Goal: Information Seeking & Learning: Understand process/instructions

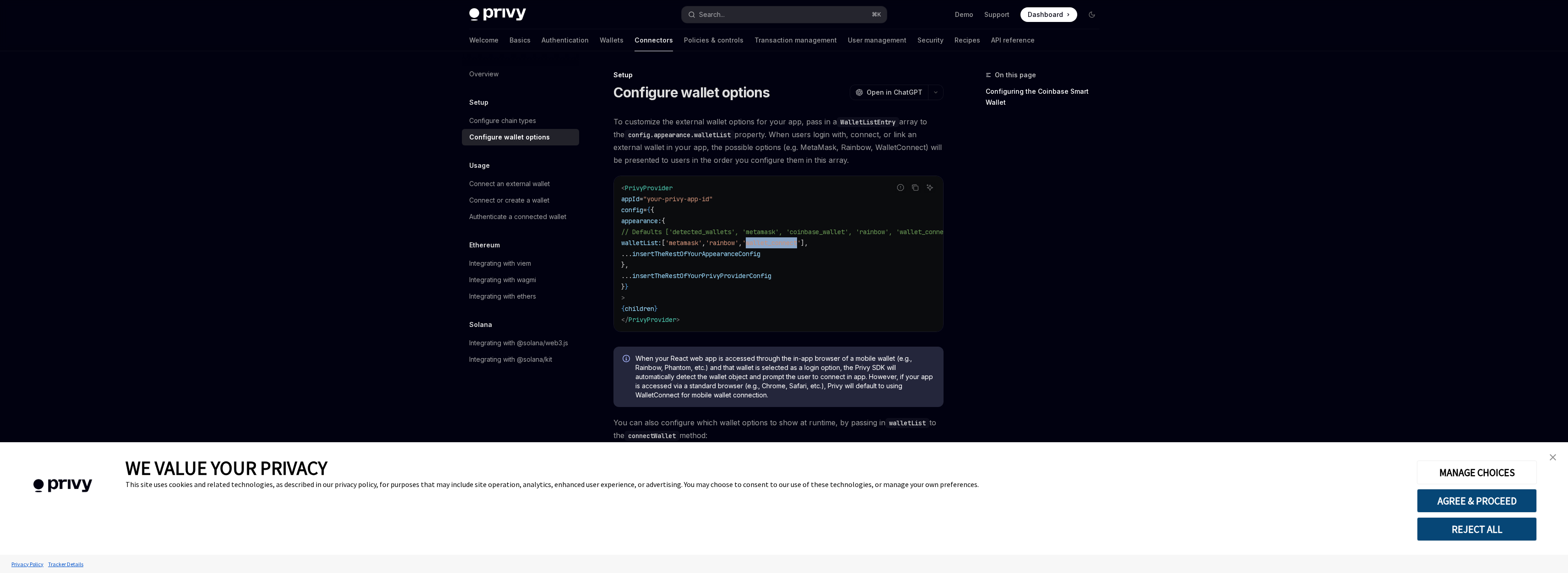
drag, startPoint x: 787, startPoint y: 303, endPoint x: 852, endPoint y: 301, distance: 65.0
click at [801, 247] on span "'wallet_connect'" at bounding box center [771, 243] width 59 height 8
click at [773, 236] on span "// Defaults ['detected_wallets', 'metamask', 'coinbase_wallet', 'rainbow', 'wal…" at bounding box center [789, 232] width 337 height 8
drag, startPoint x: 713, startPoint y: 289, endPoint x: 961, endPoint y: 285, distance: 248.0
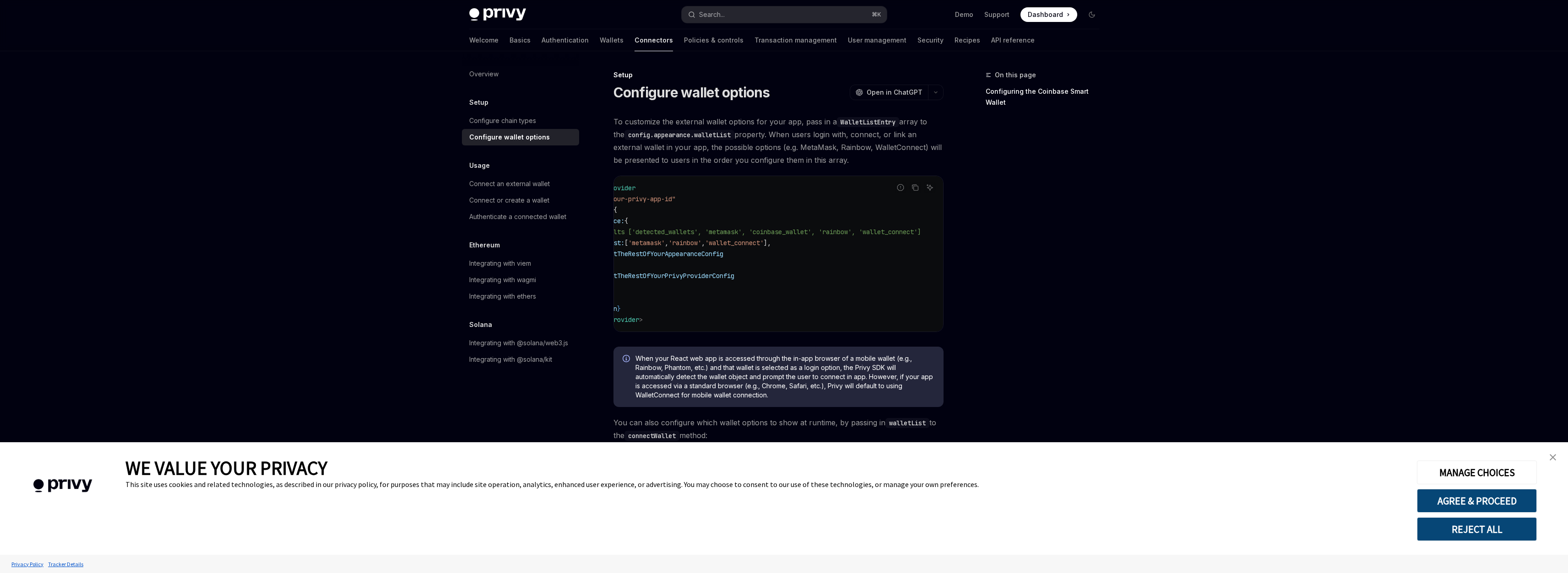
click at [943, 285] on code "< PrivyProvider appId = "your-privy-app-id" config = { { appearance: { // Defau…" at bounding box center [764, 254] width 359 height 143
click at [906, 236] on span "// Defaults ['detected_wallets', 'metamask', 'coinbase_wallet', 'rainbow', 'wal…" at bounding box center [753, 232] width 337 height 8
click at [671, 1] on div "Privy Docs home page Search... ⌘ K Demo Support Dashboard Dashboard Search..." at bounding box center [784, 15] width 630 height 29
click at [714, 29] on div "Privy Docs home page Search... ⌘ K Demo Support Dashboard Dashboard Search..." at bounding box center [784, 15] width 630 height 29
click at [717, 23] on button "Search... ⌘ K" at bounding box center [784, 14] width 205 height 16
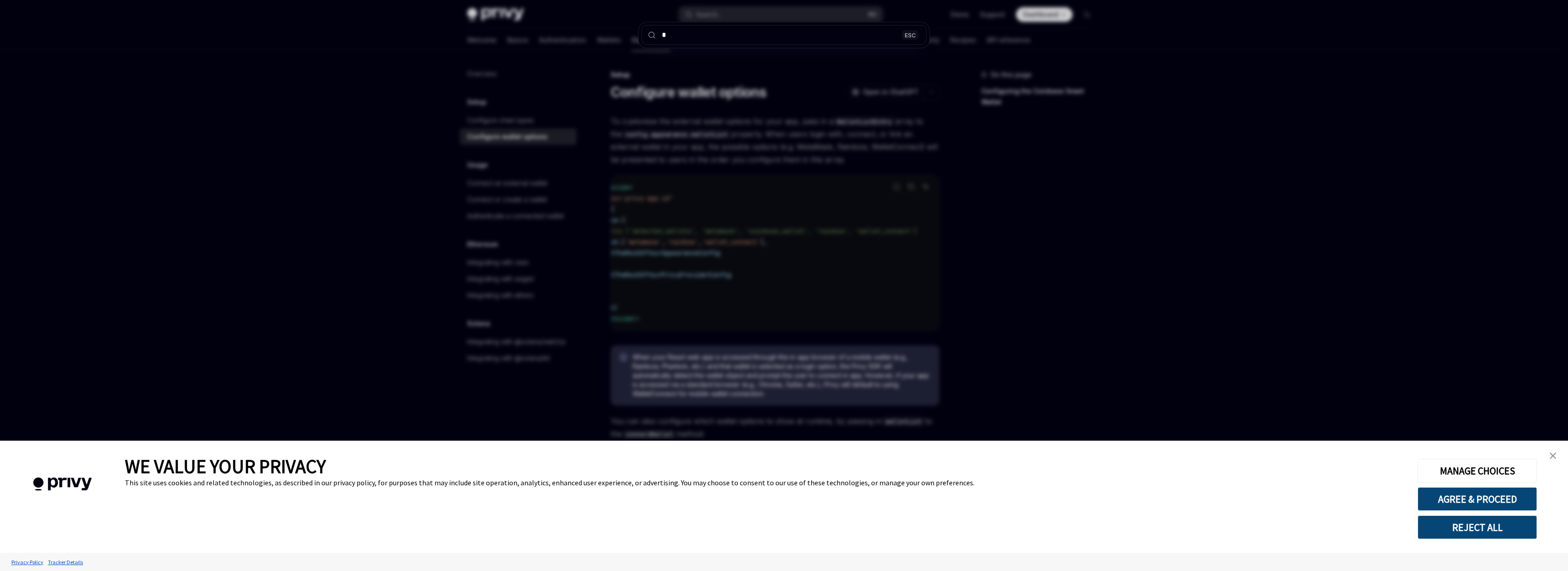
type input "**"
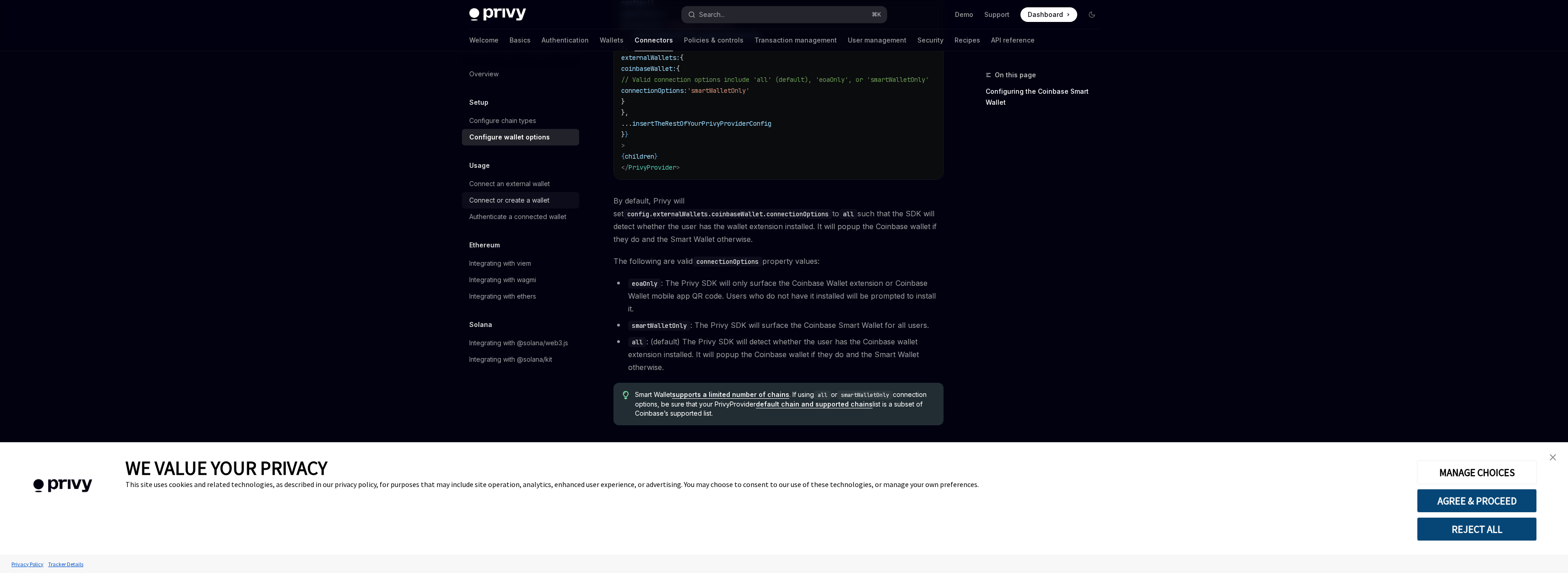
scroll to position [1543, 0]
click at [776, 19] on button "Search... ⌘ K" at bounding box center [784, 14] width 205 height 16
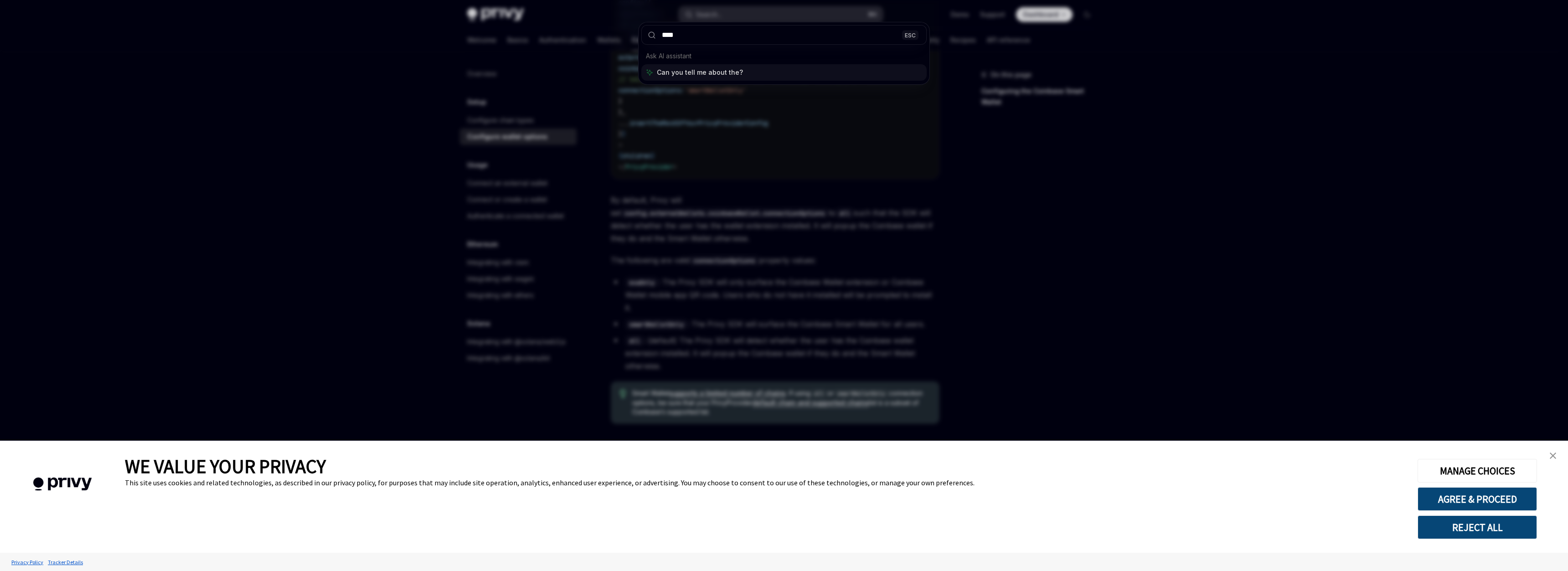
type input "*****"
type textarea "*"
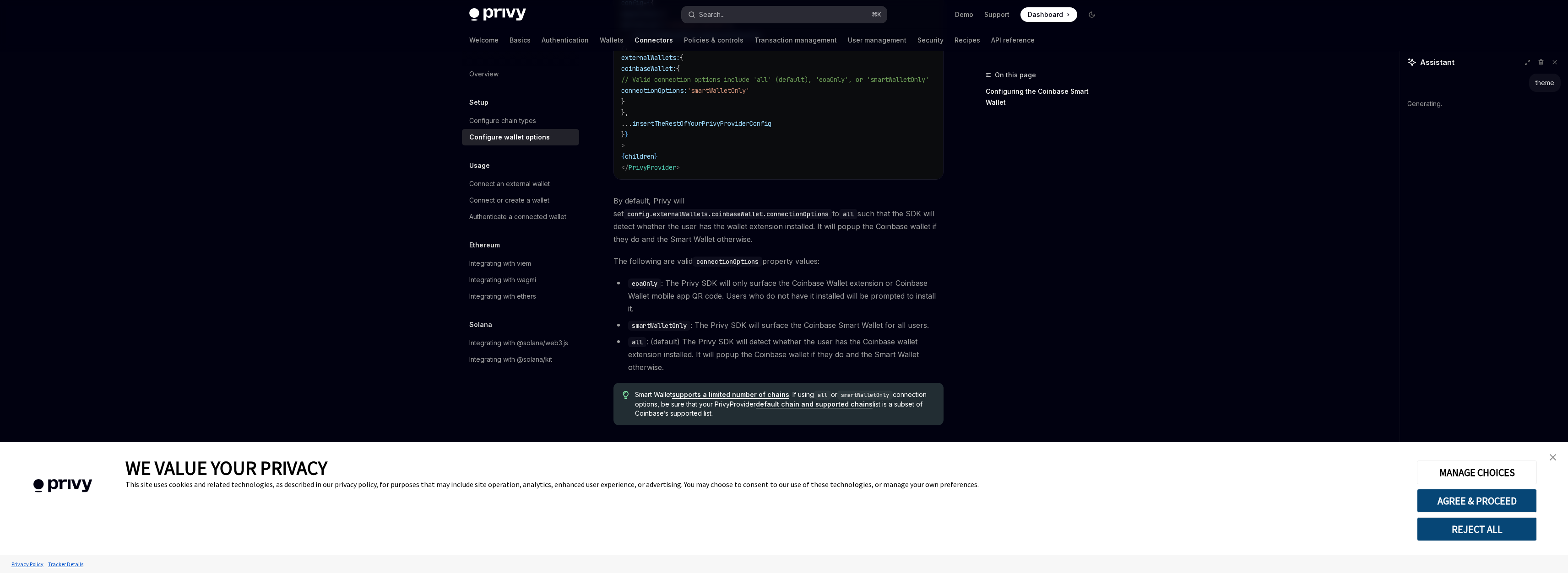
click at [745, 18] on button "Search... ⌘ K" at bounding box center [784, 14] width 205 height 16
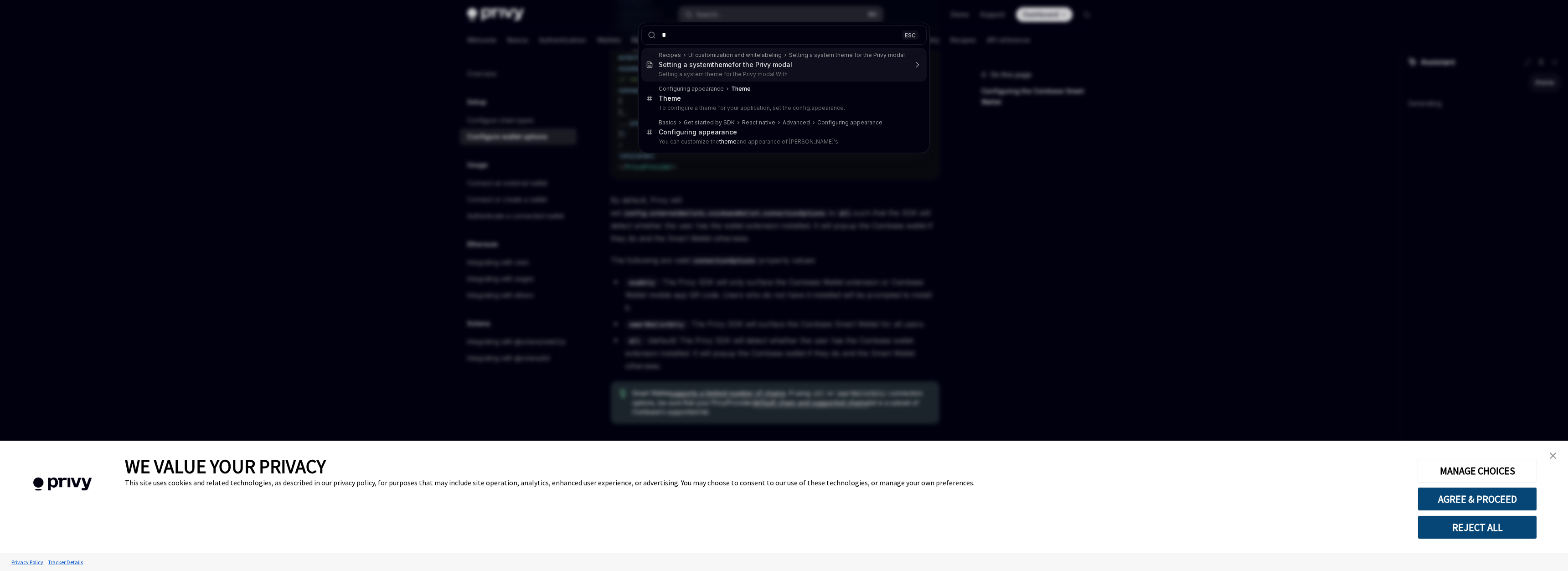
type input "**"
type textarea "*"
type input "*****"
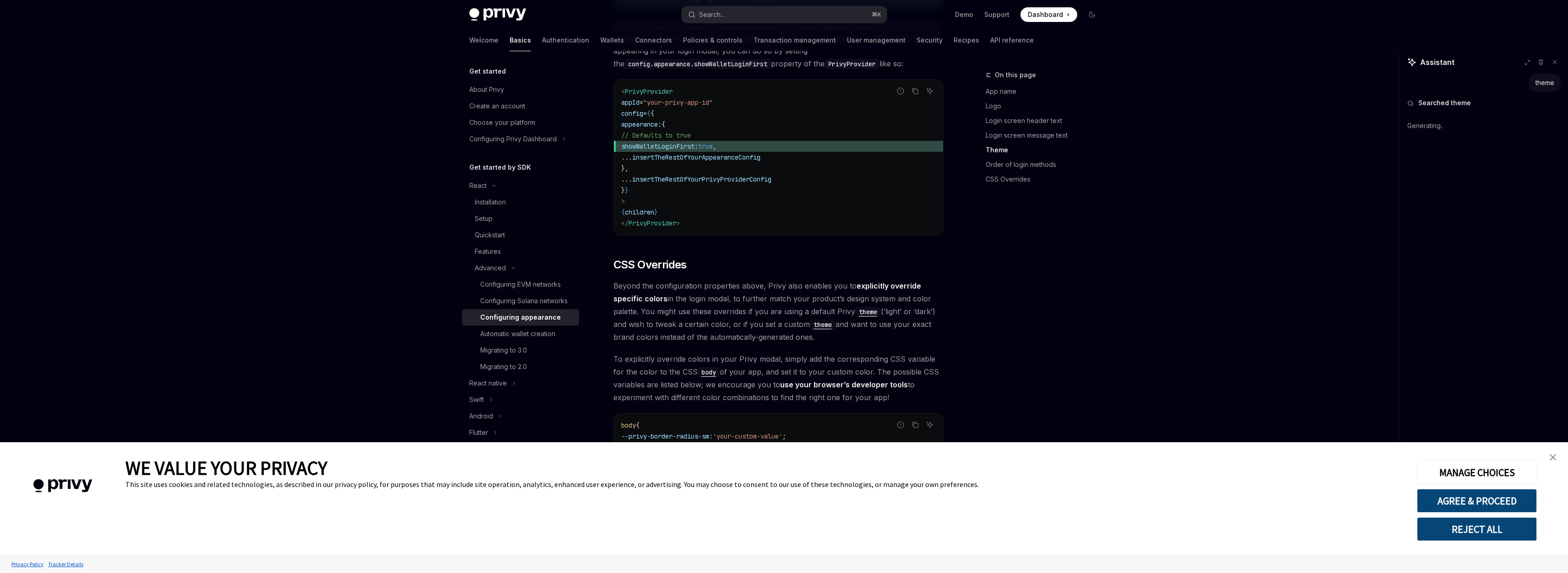
scroll to position [2108, 0]
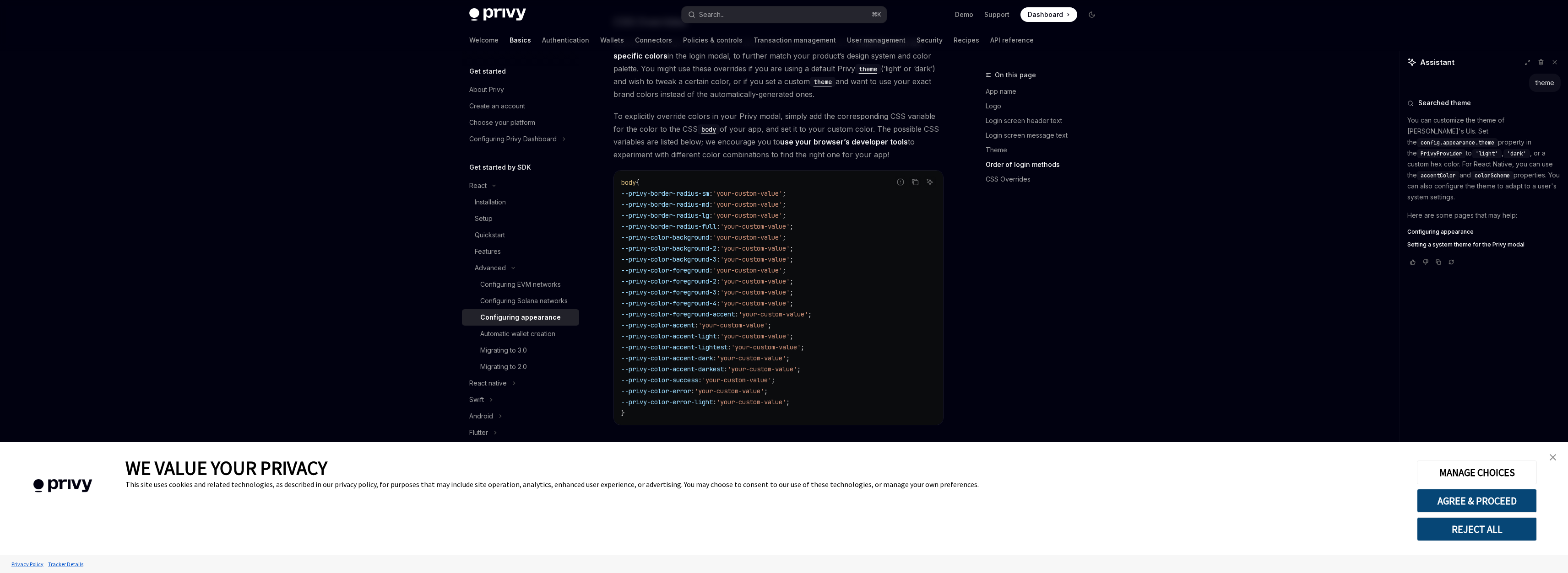
type textarea "*"
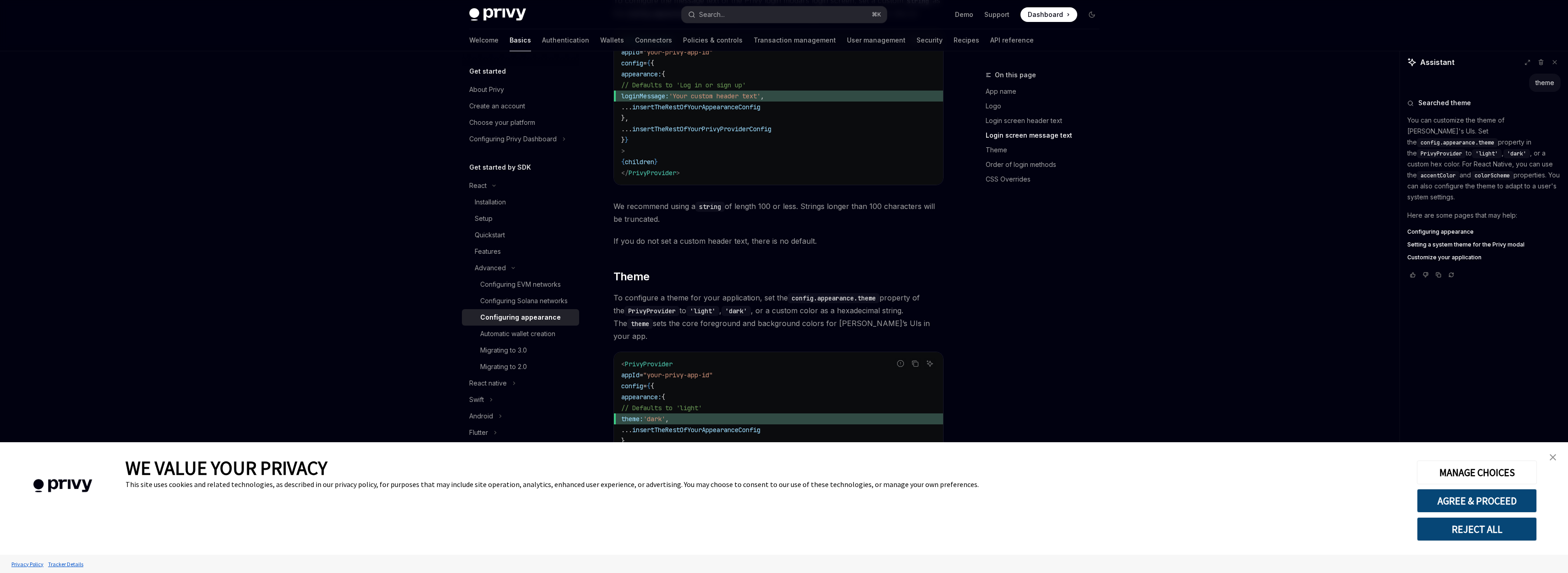
scroll to position [1040, 0]
